Goal: Task Accomplishment & Management: Use online tool/utility

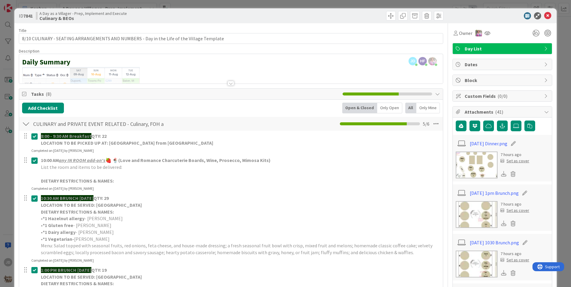
click at [229, 82] on div at bounding box center [231, 83] width 7 height 5
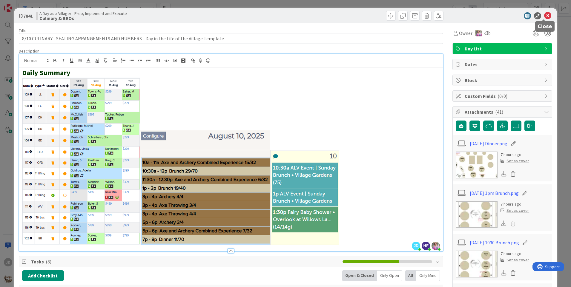
click at [546, 15] on icon at bounding box center [547, 15] width 7 height 7
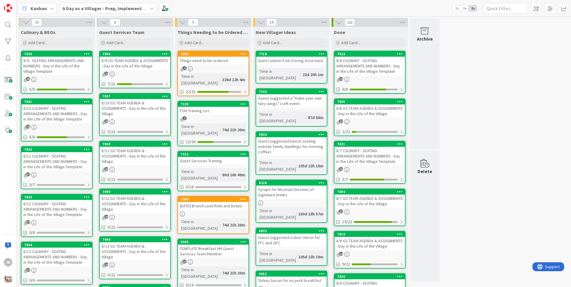
click at [150, 59] on div "8/9 GS TEAM AGENDA & ASSIGNMENTS - Day in the Life of the Village" at bounding box center [135, 63] width 71 height 13
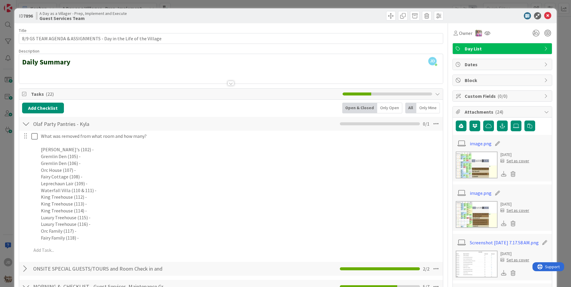
click at [228, 83] on div at bounding box center [231, 83] width 7 height 5
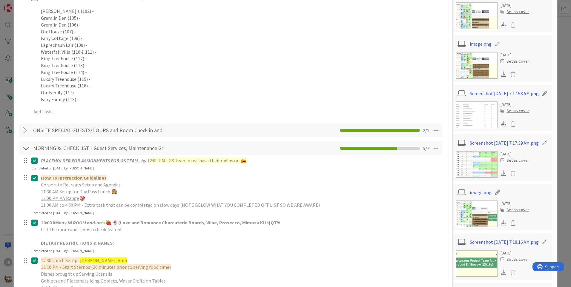
scroll to position [90, 0]
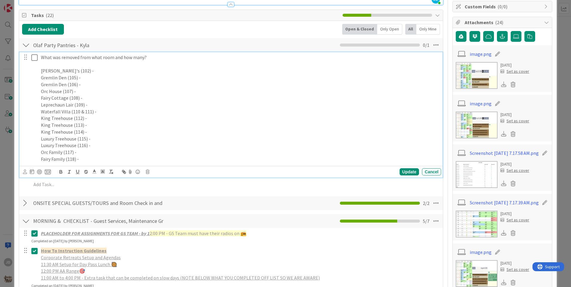
click at [144, 66] on p at bounding box center [240, 64] width 398 height 7
click at [143, 68] on p "[PERSON_NAME]'s (102) -" at bounding box center [240, 71] width 398 height 7
click at [122, 80] on p "Gremlin Den (105) -" at bounding box center [240, 77] width 398 height 7
click at [91, 98] on p "Fairy Cottage (108) -" at bounding box center [240, 98] width 398 height 7
click at [98, 105] on p "Leprechaun Lair (109) -" at bounding box center [240, 105] width 398 height 7
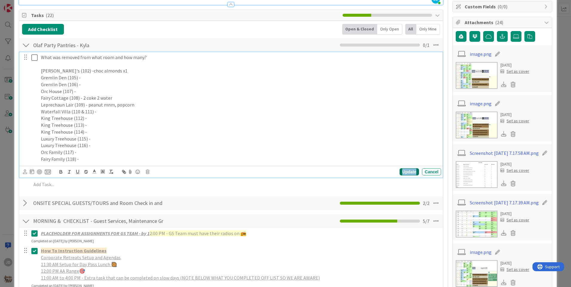
click at [402, 169] on div "Update" at bounding box center [409, 172] width 19 height 7
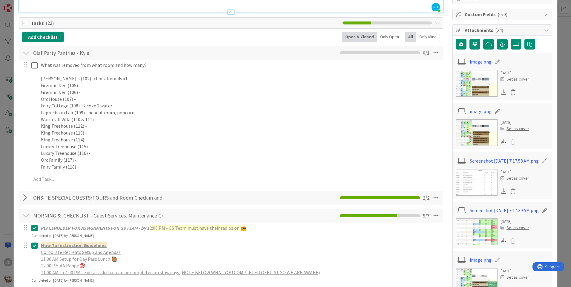
scroll to position [0, 0]
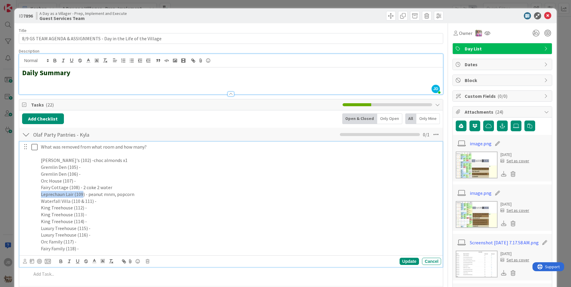
drag, startPoint x: 115, startPoint y: 189, endPoint x: 83, endPoint y: 192, distance: 32.1
click at [83, 192] on div "What was removed from what room and how many? Bokee's (102) -choc almonds x1 Gr…" at bounding box center [240, 198] width 403 height 112
click at [88, 175] on p "Gremlin Den (106) -" at bounding box center [240, 174] width 398 height 7
click at [99, 210] on p "King Treehouse (112) -" at bounding box center [240, 208] width 398 height 7
drag, startPoint x: 141, startPoint y: 196, endPoint x: 91, endPoint y: 196, distance: 50.2
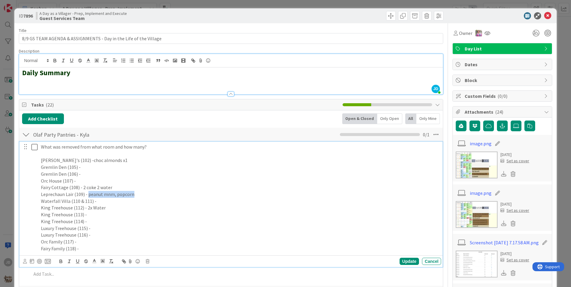
click at [88, 194] on p "Leprechaun Lair (109) - peanut mnm, popcorn" at bounding box center [240, 194] width 398 height 7
drag, startPoint x: 116, startPoint y: 188, endPoint x: 82, endPoint y: 186, distance: 34.4
click at [82, 186] on p "Fairy Cottage (108) - 2 coke 2 water" at bounding box center [240, 187] width 398 height 7
drag, startPoint x: 107, startPoint y: 163, endPoint x: 70, endPoint y: 159, distance: 37.3
click at [70, 159] on p "[PERSON_NAME]'s (102) -choc almonds x1" at bounding box center [240, 160] width 398 height 7
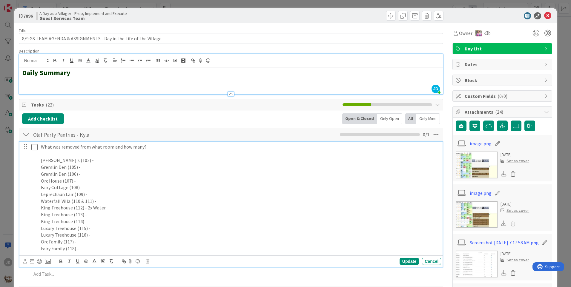
click at [33, 147] on icon at bounding box center [35, 147] width 9 height 7
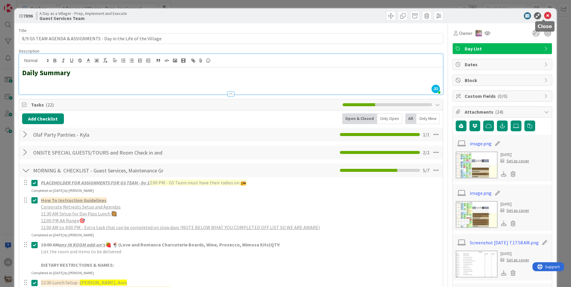
click at [544, 15] on icon at bounding box center [547, 15] width 7 height 7
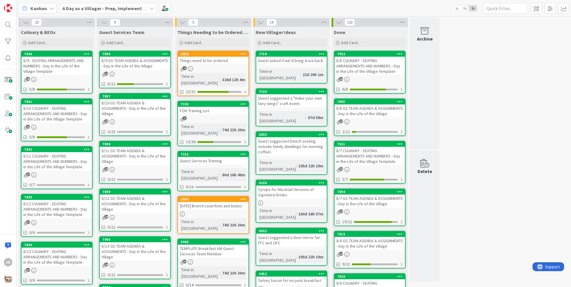
click at [126, 102] on div "8/10 GS TEAM AGENDA & ASSIGNMENTS - Day in the Life of the Village" at bounding box center [135, 108] width 71 height 19
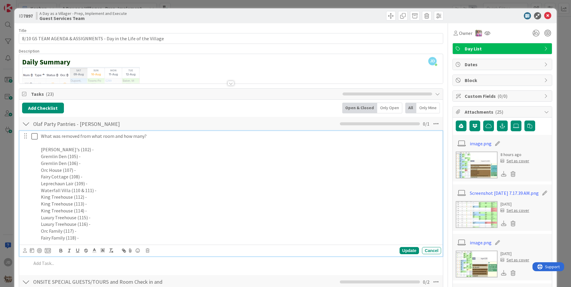
click at [96, 146] on p at bounding box center [240, 143] width 398 height 7
click at [96, 146] on p "[PERSON_NAME]'s (102) -" at bounding box center [240, 149] width 398 height 7
click at [94, 177] on p "Fairy Cottage (108) -" at bounding box center [240, 177] width 398 height 7
click at [120, 184] on p "Leprechaun Lair (109) -" at bounding box center [240, 183] width 398 height 7
click at [37, 136] on icon at bounding box center [35, 136] width 9 height 7
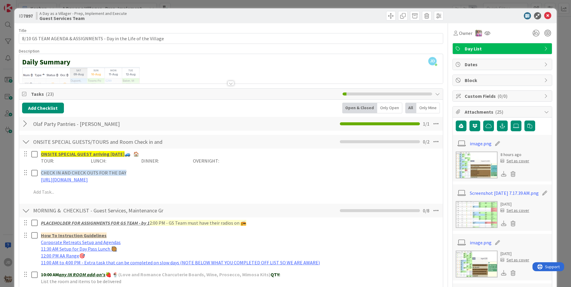
drag, startPoint x: 36, startPoint y: 136, endPoint x: 206, endPoint y: 119, distance: 171.2
click at [206, 119] on div "Olaf Party Pantries - [PERSON_NAME] Checklist Name 27 / 64 Olaf Party Pantries …" at bounding box center [231, 124] width 424 height 14
drag, startPoint x: 206, startPoint y: 119, endPoint x: 168, endPoint y: 128, distance: 39.5
click at [167, 122] on div "Olaf Party Pantries - [PERSON_NAME] Checklist Name 27 / 64 Olaf Party Pantries …" at bounding box center [231, 124] width 424 height 14
click at [545, 17] on icon at bounding box center [547, 15] width 7 height 7
